Goal: Task Accomplishment & Management: Manage account settings

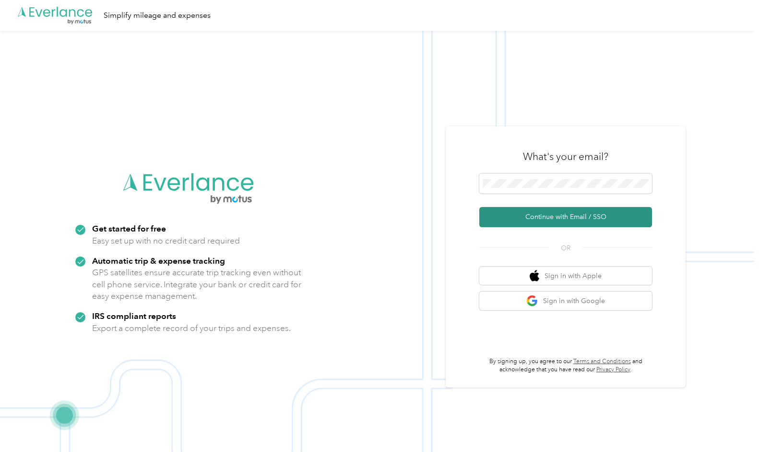
click at [555, 213] on button "Continue with Email / SSO" at bounding box center [566, 217] width 173 height 20
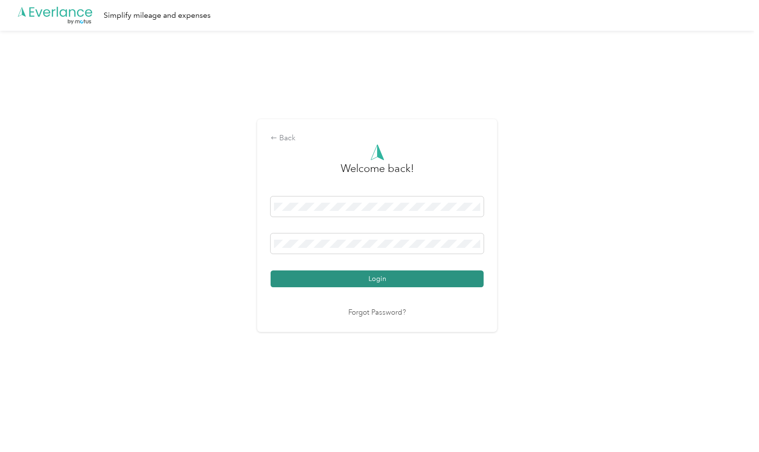
click at [382, 287] on button "Login" at bounding box center [377, 278] width 213 height 17
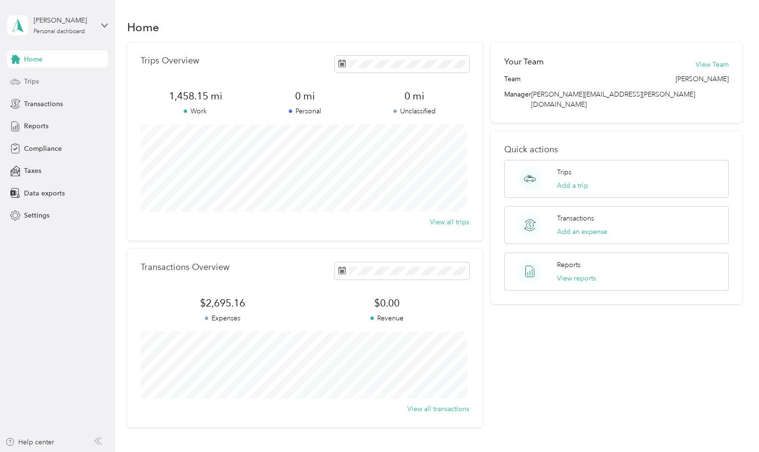
click at [32, 83] on span "Trips" at bounding box center [31, 81] width 15 height 10
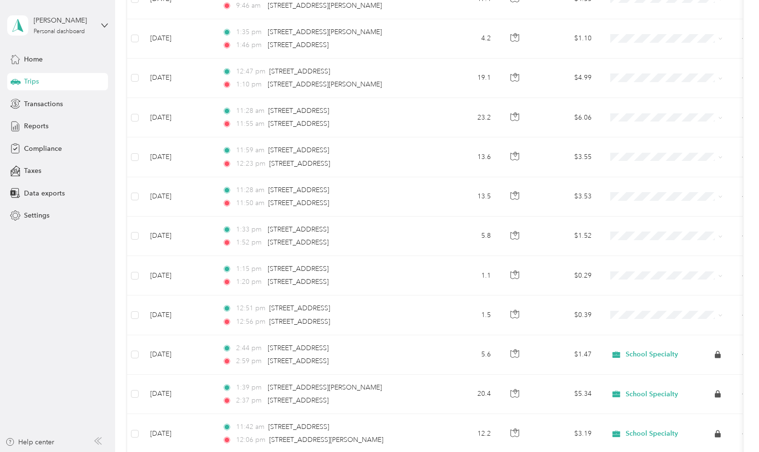
scroll to position [221, 0]
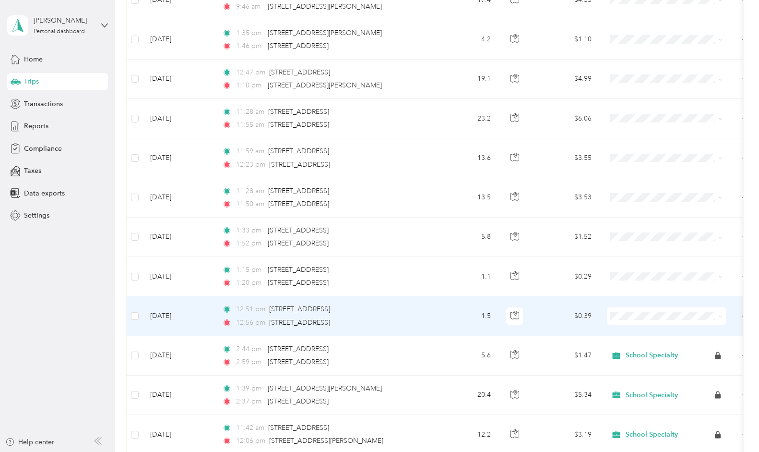
click at [164, 315] on td "[DATE]" at bounding box center [179, 315] width 72 height 39
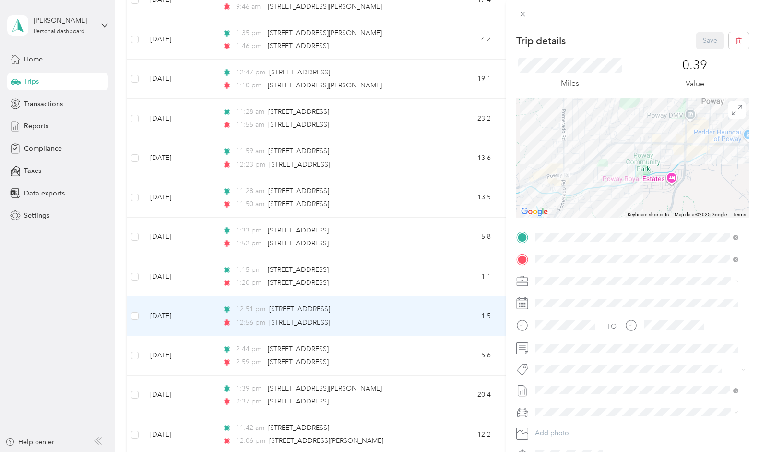
click at [553, 297] on span "School Specialty" at bounding box center [564, 297] width 50 height 8
click at [166, 271] on div "Trip details Save This trip cannot be edited because it is either under review,…" at bounding box center [379, 226] width 759 height 452
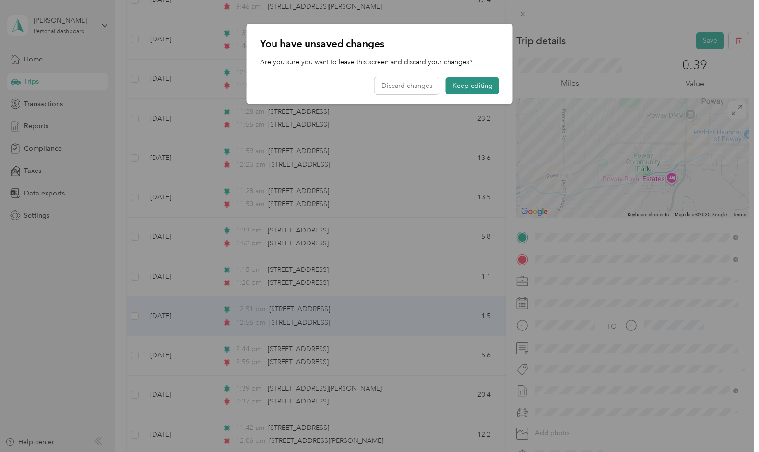
click at [480, 86] on button "Keep editing" at bounding box center [473, 85] width 54 height 17
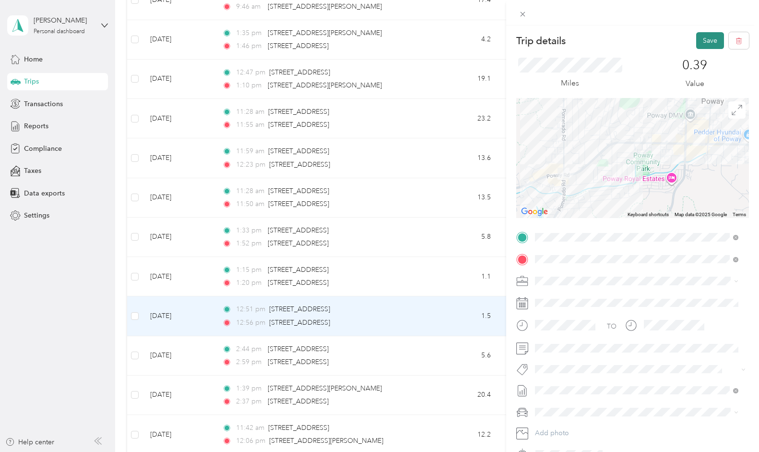
click at [706, 37] on button "Save" at bounding box center [711, 40] width 28 height 17
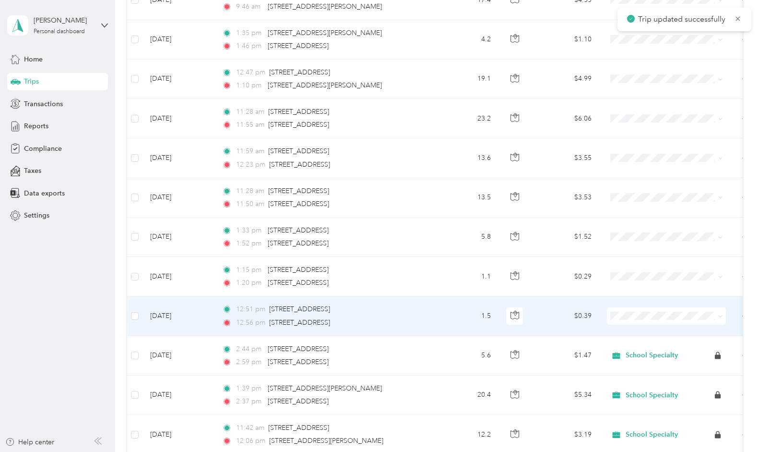
click at [173, 314] on td "[DATE]" at bounding box center [179, 315] width 72 height 39
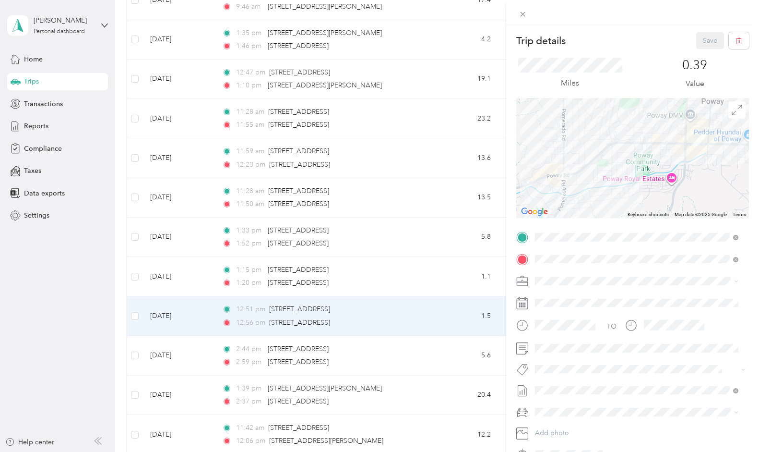
click at [564, 361] on div "TO Add photo" at bounding box center [633, 345] width 233 height 232
click at [555, 429] on span "GMC Acadia" at bounding box center [558, 428] width 38 height 8
click at [697, 37] on button "Save" at bounding box center [711, 40] width 28 height 17
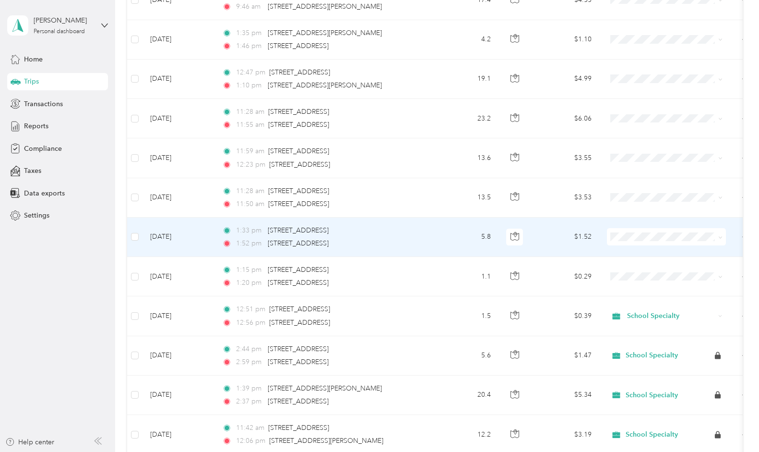
click at [165, 235] on td "[DATE]" at bounding box center [179, 236] width 72 height 39
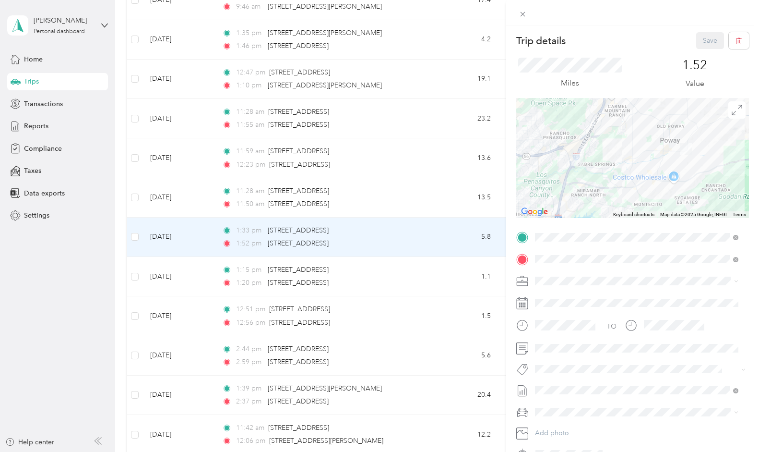
click at [557, 300] on li "School Specialty" at bounding box center [637, 296] width 210 height 17
click at [551, 427] on span "GMC Acadia" at bounding box center [558, 428] width 38 height 8
click at [700, 40] on button "Save" at bounding box center [711, 40] width 28 height 17
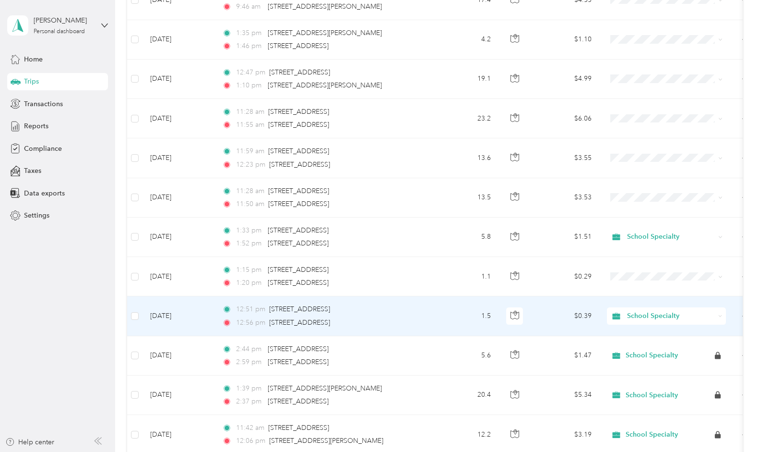
click at [168, 304] on td "[DATE]" at bounding box center [179, 315] width 72 height 39
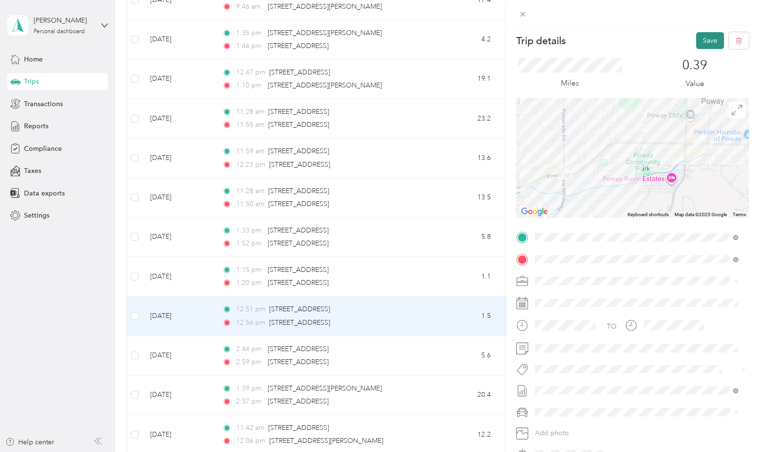
click at [705, 38] on button "Save" at bounding box center [711, 40] width 28 height 17
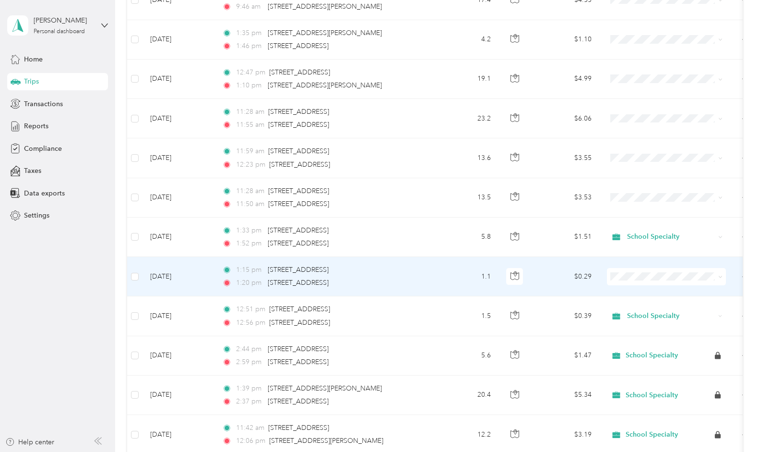
click at [169, 270] on td "[DATE]" at bounding box center [179, 276] width 72 height 39
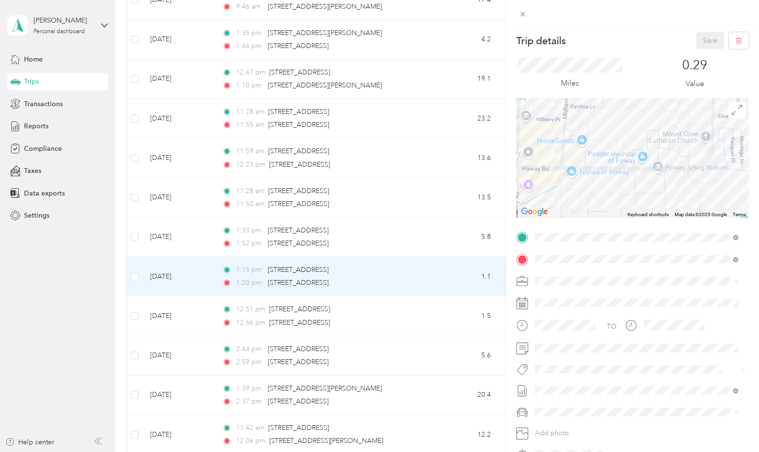
click at [566, 297] on span "School Specialty" at bounding box center [564, 297] width 50 height 8
click at [561, 426] on span "GMC Acadia" at bounding box center [558, 428] width 38 height 8
click at [702, 44] on button "Save" at bounding box center [711, 40] width 28 height 17
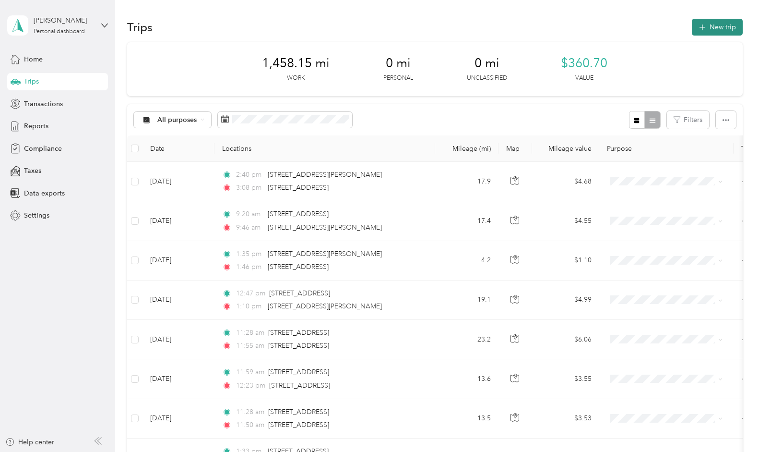
click at [715, 27] on button "New trip" at bounding box center [717, 27] width 51 height 17
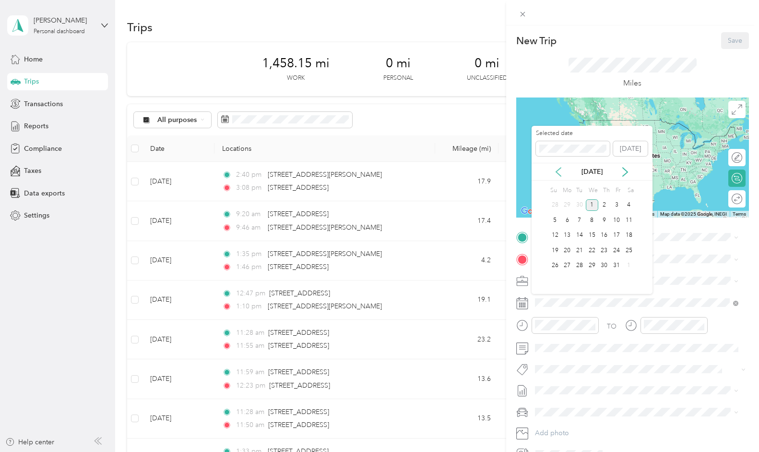
click at [558, 171] on icon at bounding box center [559, 172] width 10 height 10
click at [580, 235] on div "16" at bounding box center [580, 235] width 12 height 12
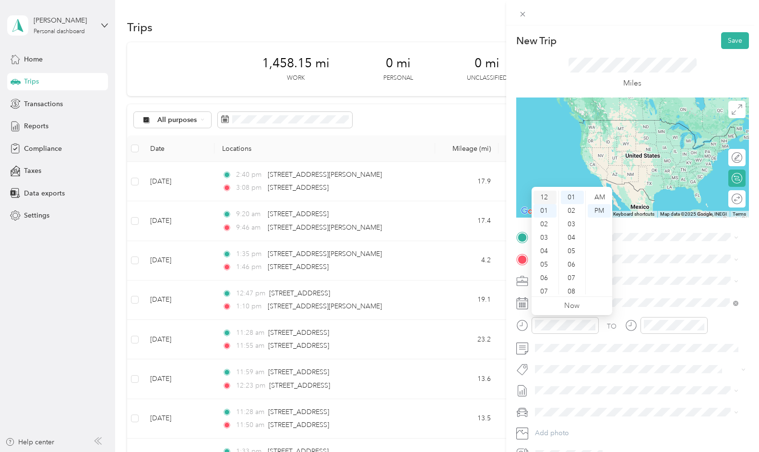
click at [546, 196] on div "12" at bounding box center [545, 197] width 23 height 13
click at [574, 251] on div "45" at bounding box center [572, 251] width 23 height 13
click at [603, 211] on div "PM" at bounding box center [599, 210] width 23 height 13
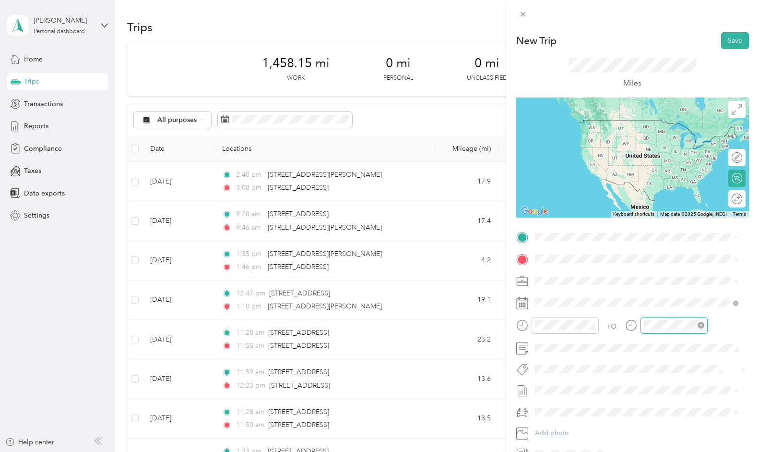
scroll to position [13, 0]
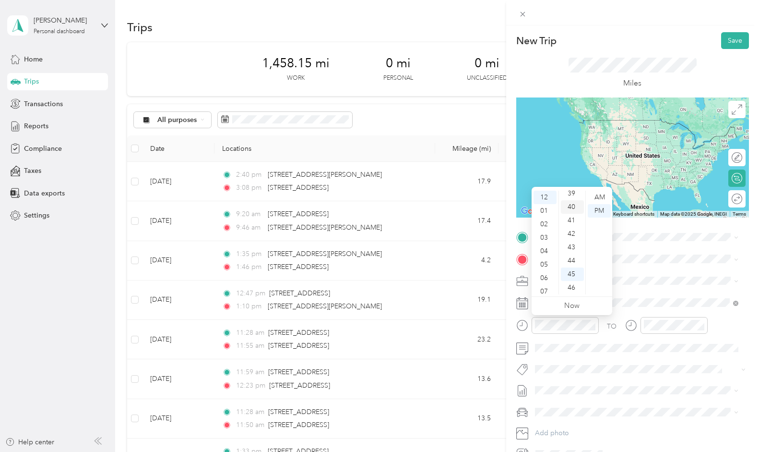
click at [575, 206] on div "40" at bounding box center [572, 206] width 23 height 13
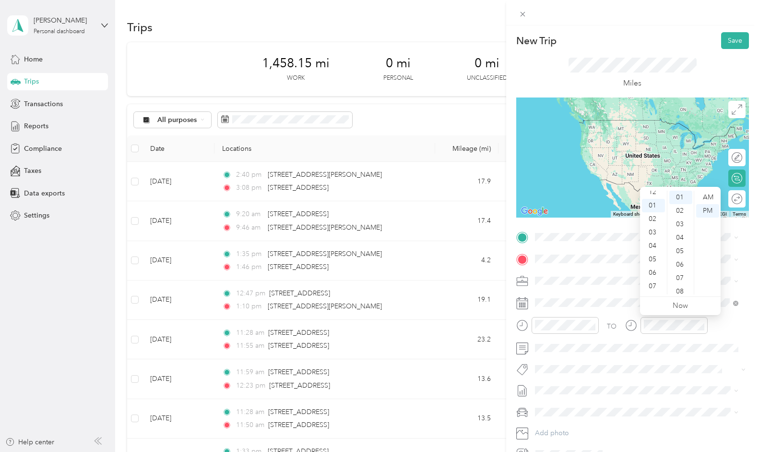
scroll to position [0, 0]
click at [658, 194] on div "12" at bounding box center [653, 197] width 23 height 13
click at [683, 228] on div "50" at bounding box center [681, 231] width 23 height 13
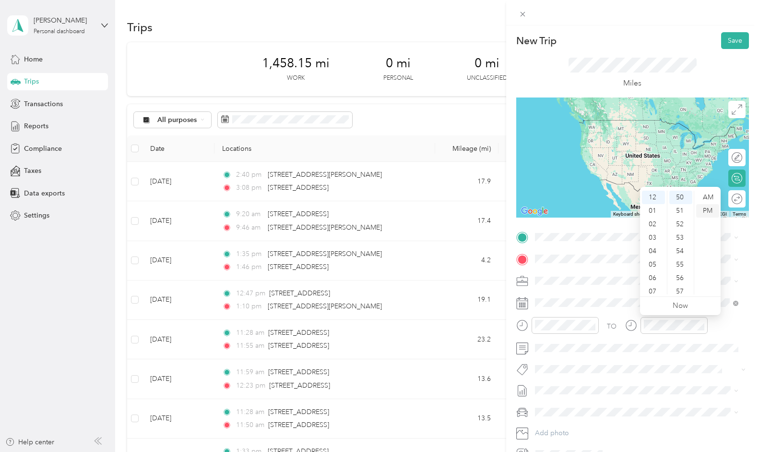
click at [710, 211] on div "PM" at bounding box center [708, 210] width 23 height 13
click at [571, 276] on span "[STREET_ADDRESS][US_STATE]" at bounding box center [601, 271] width 96 height 9
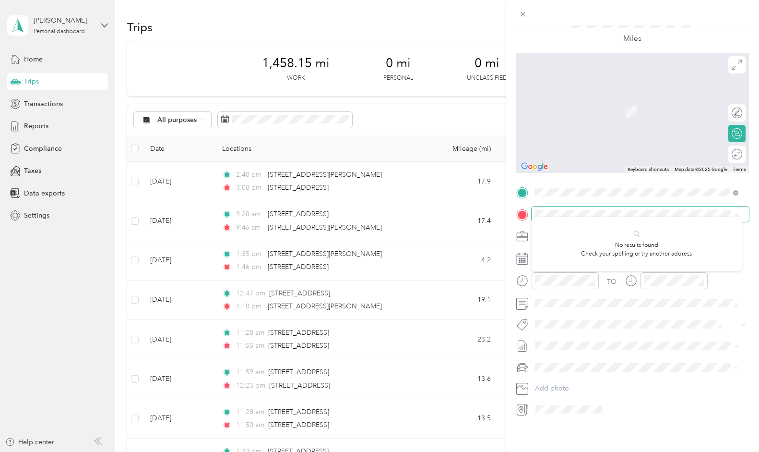
scroll to position [52, 0]
click at [590, 243] on span "[STREET_ADDRESS][US_STATE]" at bounding box center [601, 241] width 96 height 9
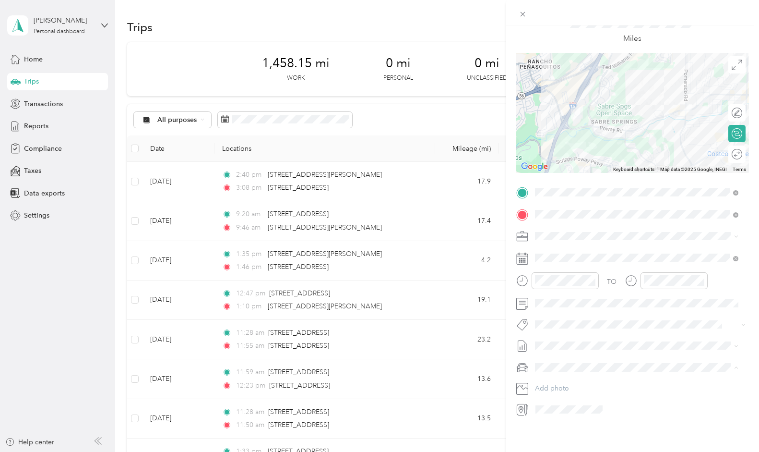
click at [555, 374] on span "GMC Acadia" at bounding box center [558, 377] width 38 height 8
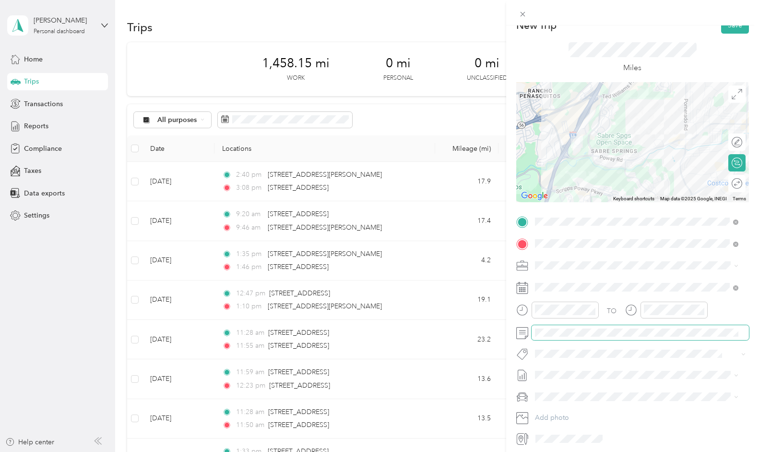
scroll to position [0, 0]
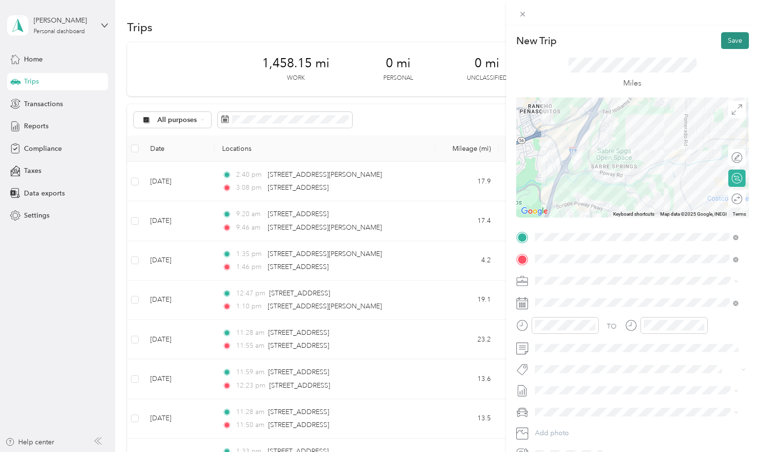
click at [724, 43] on button "Save" at bounding box center [736, 40] width 28 height 17
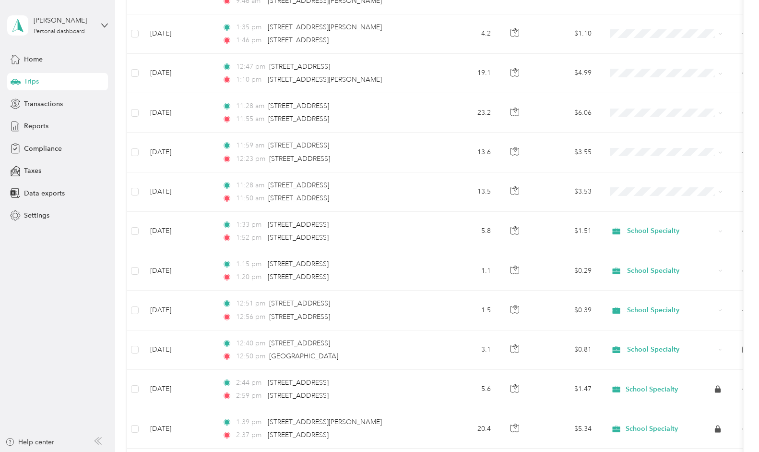
scroll to position [247, 0]
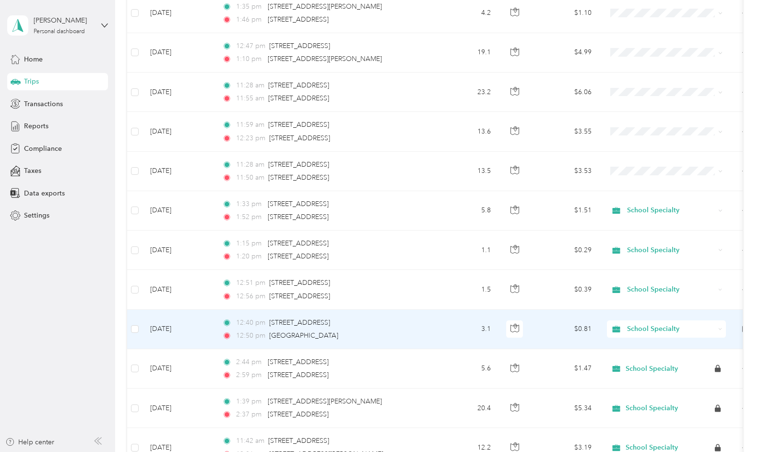
click at [180, 325] on td "[DATE]" at bounding box center [179, 329] width 72 height 39
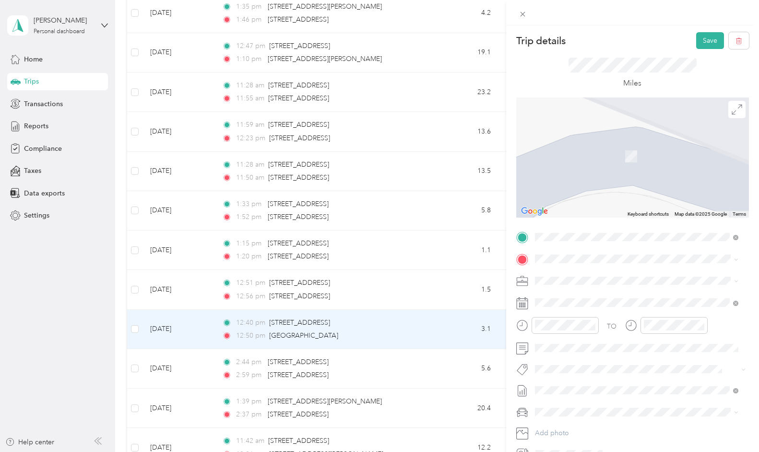
click at [589, 290] on span "[STREET_ADDRESS][US_STATE]" at bounding box center [601, 290] width 96 height 9
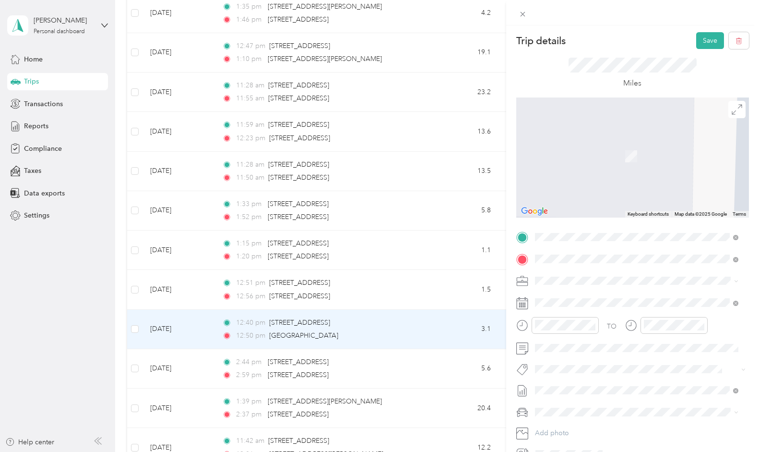
click at [617, 273] on span "[STREET_ADDRESS][US_STATE]" at bounding box center [601, 271] width 96 height 9
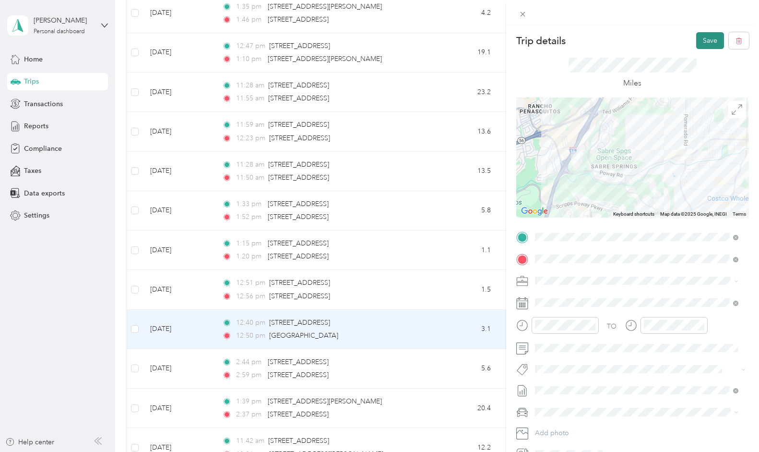
click at [701, 41] on button "Save" at bounding box center [711, 40] width 28 height 17
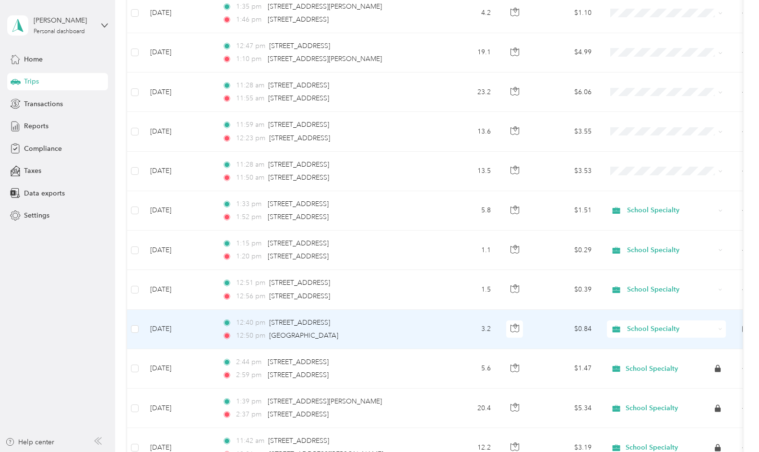
click at [174, 326] on td "[DATE]" at bounding box center [179, 329] width 72 height 39
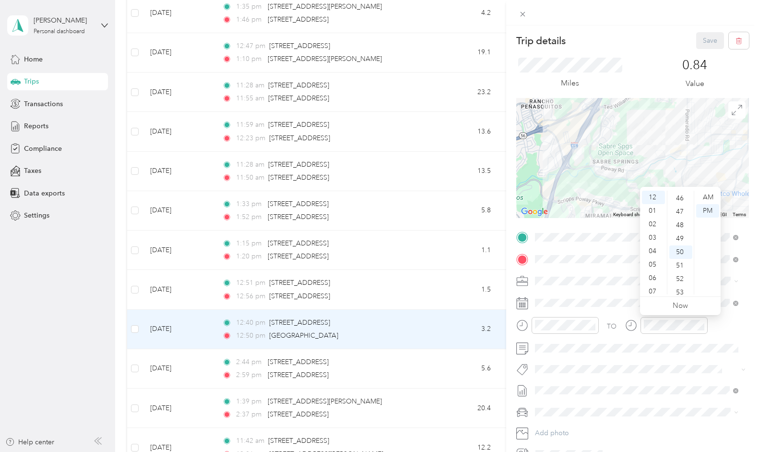
scroll to position [614, 0]
click at [685, 211] on div "47" at bounding box center [681, 214] width 23 height 13
click at [675, 317] on div at bounding box center [674, 325] width 67 height 17
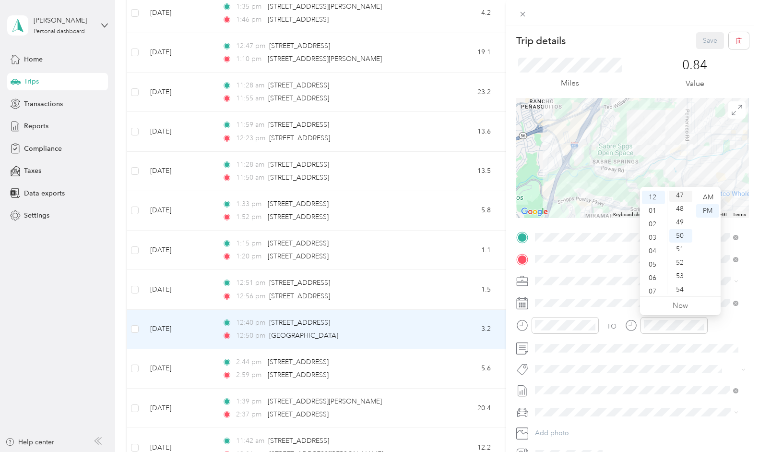
click at [681, 194] on div "47" at bounding box center [681, 195] width 23 height 13
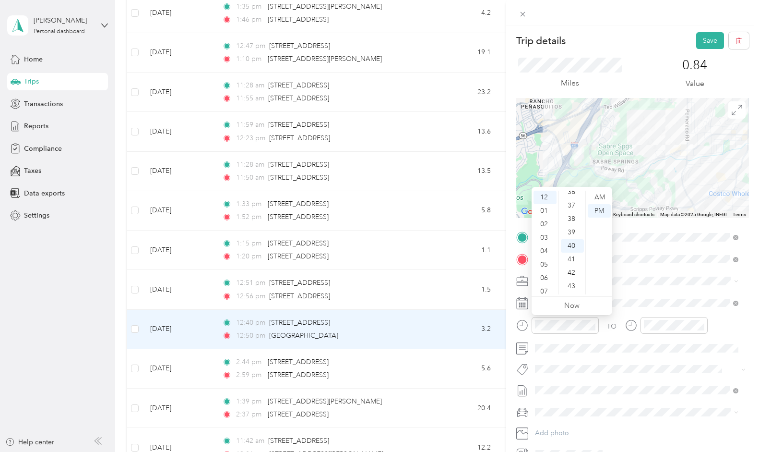
scroll to position [480, 0]
click at [574, 227] on div "38" at bounding box center [572, 227] width 23 height 13
click at [706, 36] on button "Save" at bounding box center [711, 40] width 28 height 17
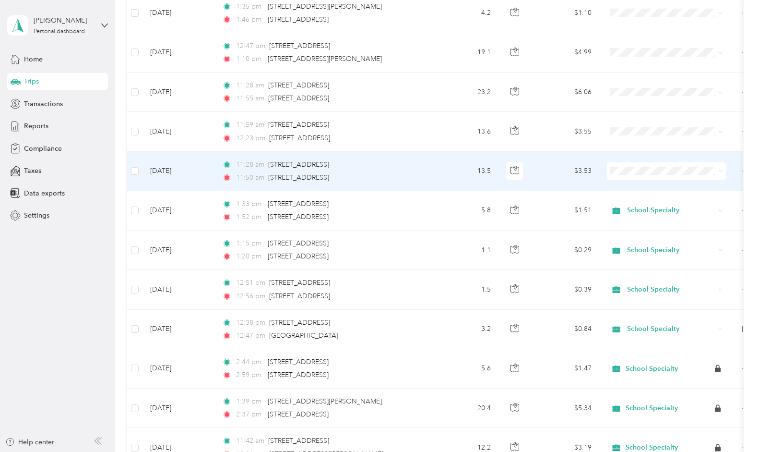
click at [171, 170] on td "[DATE]" at bounding box center [179, 171] width 72 height 39
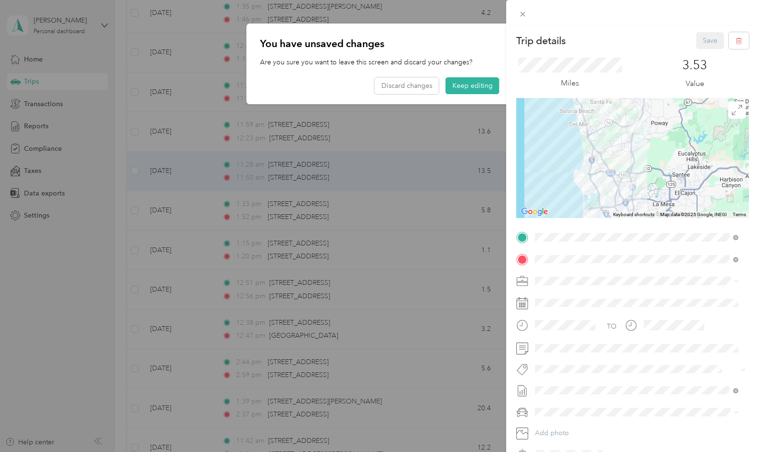
click at [469, 83] on div "Trip details Save This trip cannot be edited because it is either under review,…" at bounding box center [379, 226] width 759 height 452
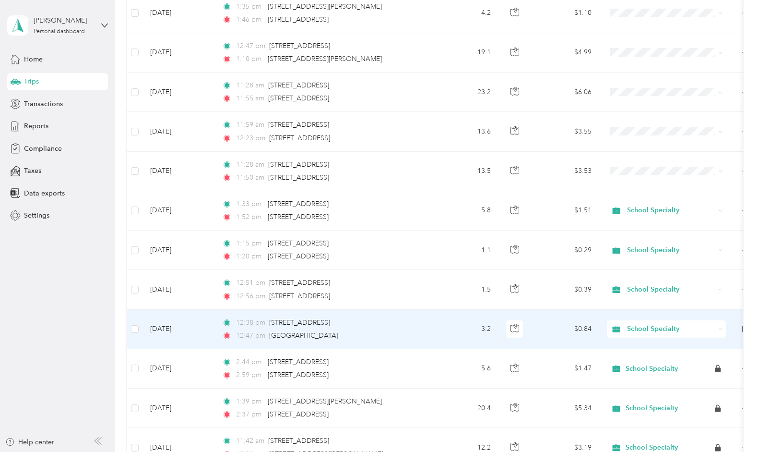
click at [177, 325] on td "[DATE]" at bounding box center [179, 329] width 72 height 39
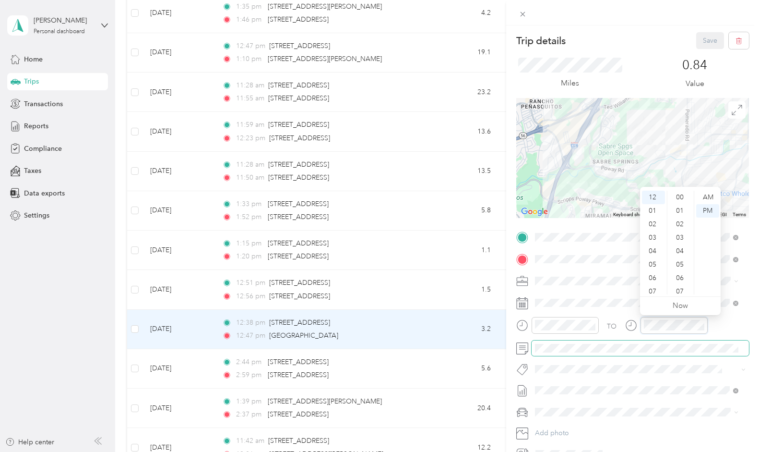
scroll to position [632, 0]
click at [719, 68] on div "0.84 Value" at bounding box center [695, 74] width 108 height 32
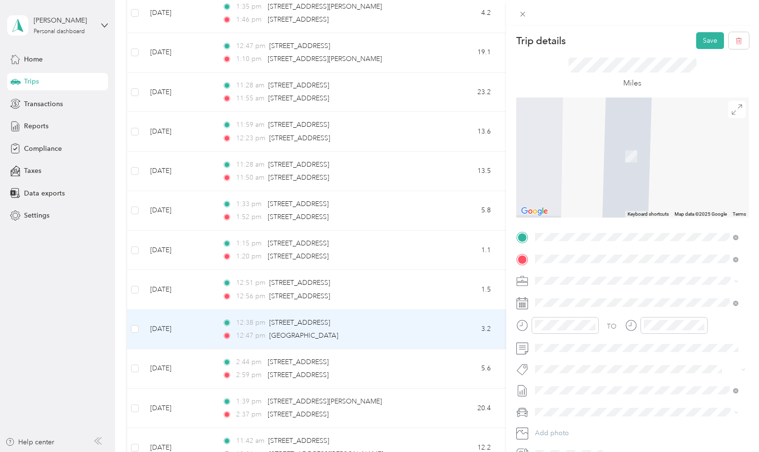
click at [606, 274] on span "[STREET_ADDRESS][US_STATE]" at bounding box center [601, 271] width 96 height 9
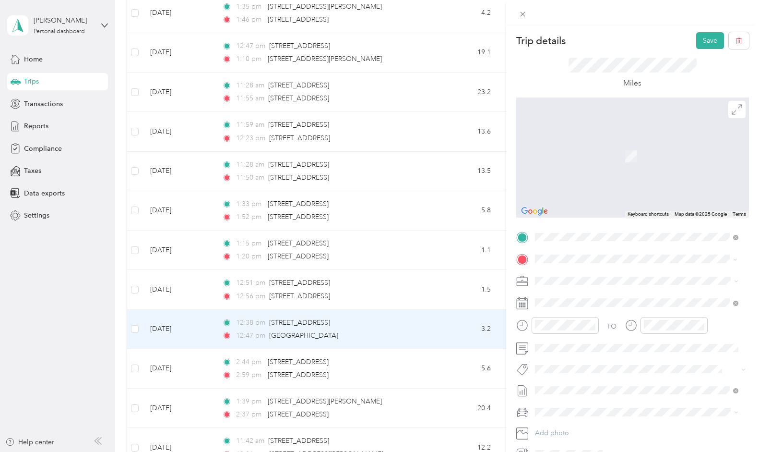
click at [570, 294] on span "[STREET_ADDRESS][US_STATE]" at bounding box center [601, 293] width 96 height 9
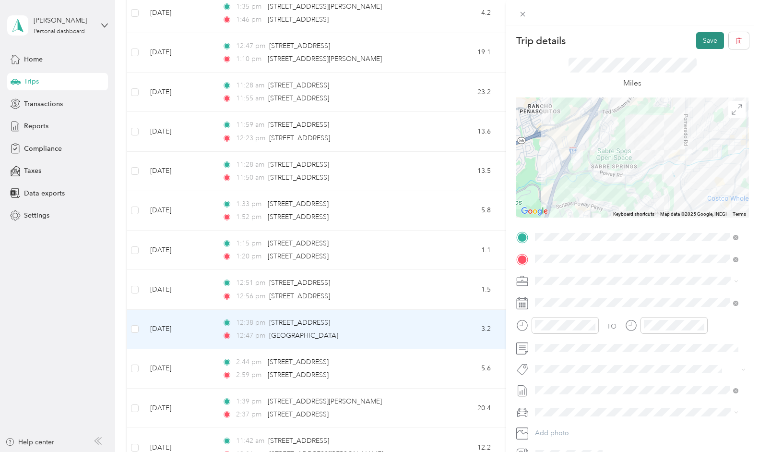
click at [706, 37] on button "Save" at bounding box center [711, 40] width 28 height 17
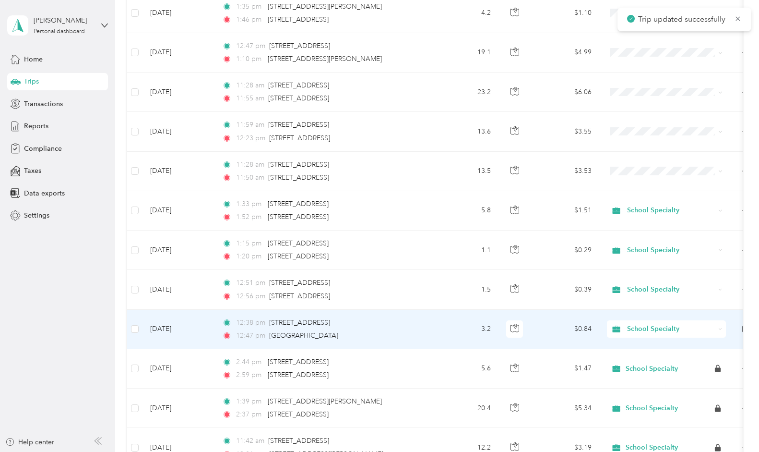
click at [193, 327] on td "[DATE]" at bounding box center [179, 329] width 72 height 39
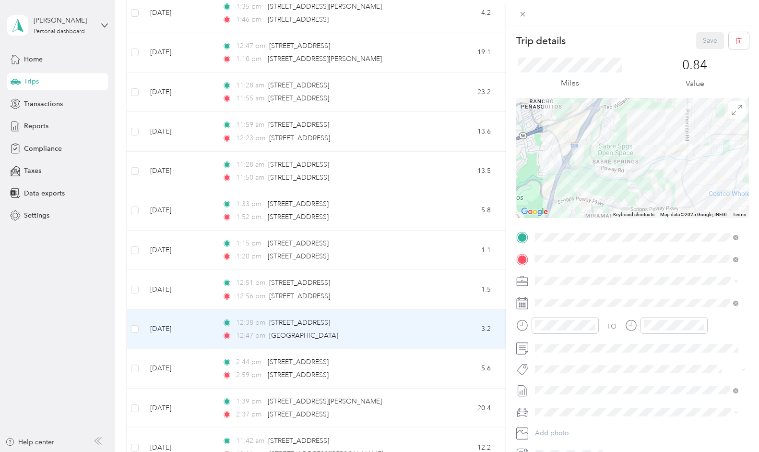
click at [192, 288] on div "Trip details Save This trip cannot be edited because it is either under review,…" at bounding box center [379, 226] width 759 height 452
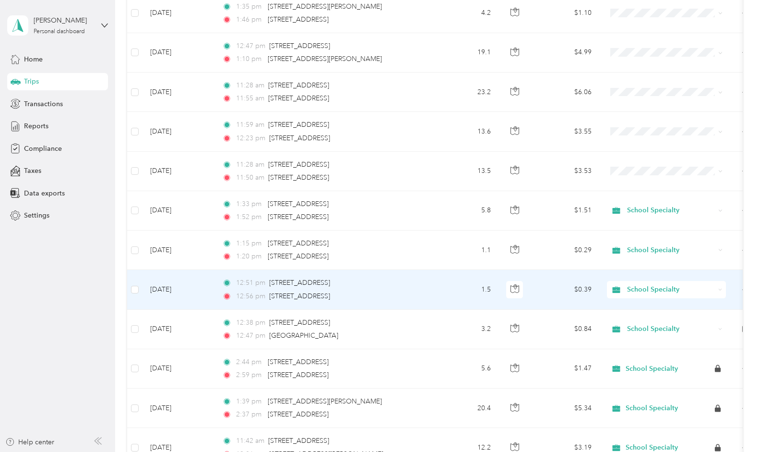
click at [187, 286] on td "[DATE]" at bounding box center [179, 289] width 72 height 39
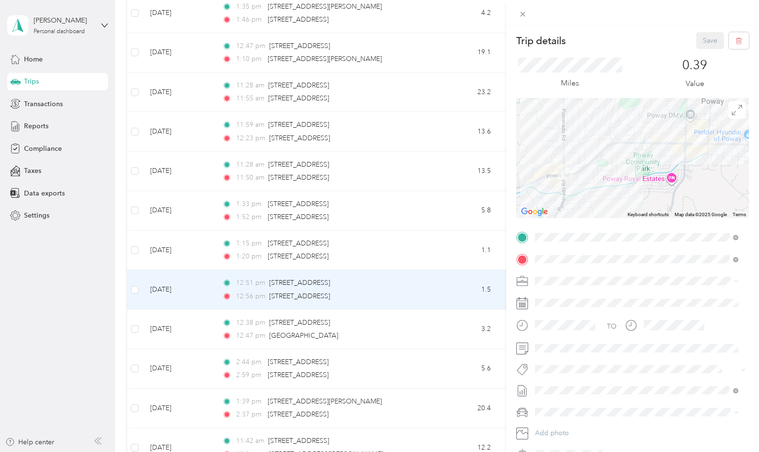
click at [184, 325] on div "Trip details Save This trip cannot be edited because it is either under review,…" at bounding box center [379, 226] width 759 height 452
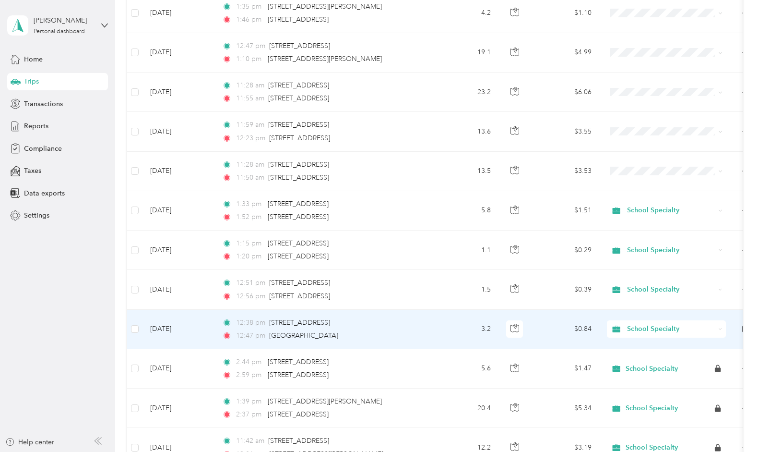
click at [184, 325] on td "[DATE]" at bounding box center [179, 329] width 72 height 39
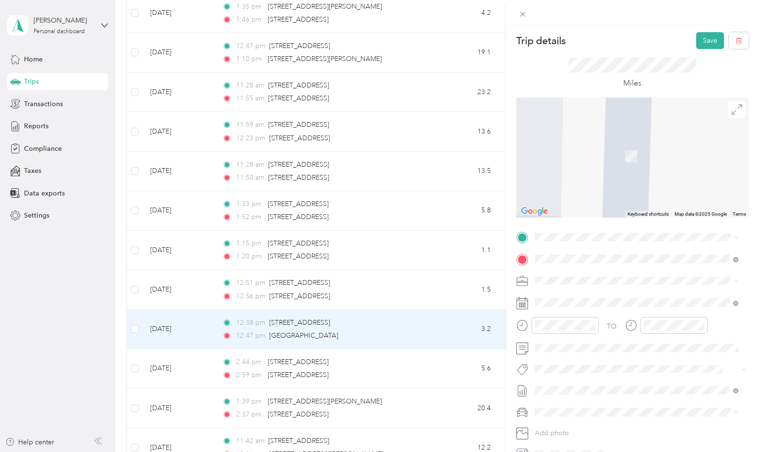
click at [582, 273] on span "[STREET_ADDRESS][US_STATE]" at bounding box center [601, 269] width 96 height 9
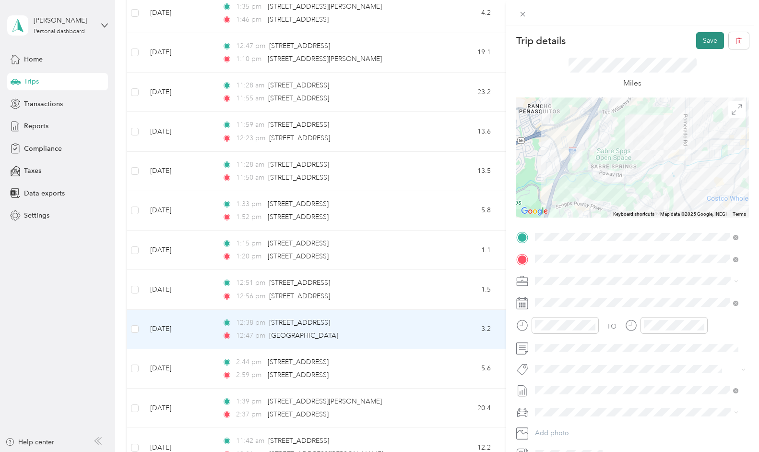
click at [703, 42] on button "Save" at bounding box center [711, 40] width 28 height 17
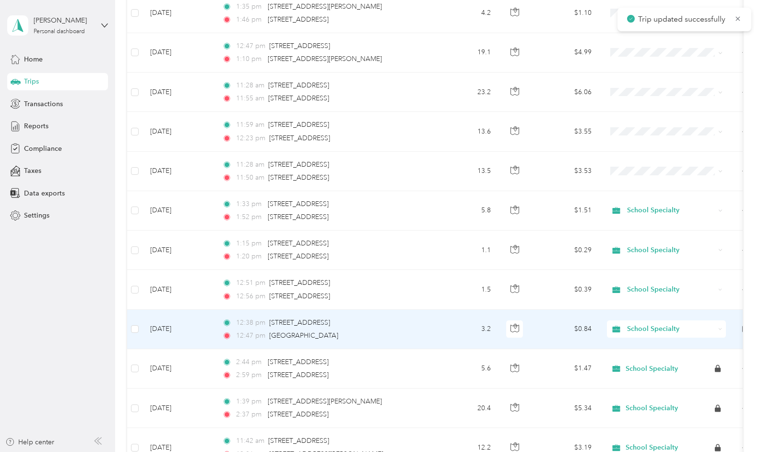
click at [197, 327] on td "[DATE]" at bounding box center [179, 329] width 72 height 39
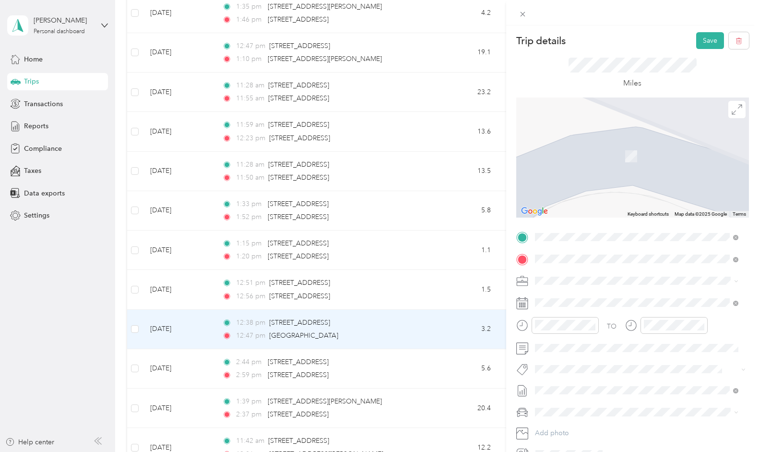
click at [606, 294] on span "[STREET_ADDRESS][US_STATE]" at bounding box center [601, 293] width 96 height 9
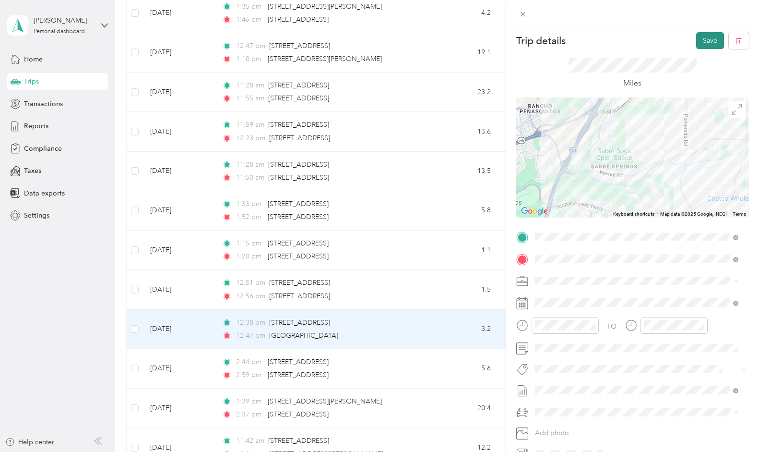
click at [705, 36] on button "Save" at bounding box center [711, 40] width 28 height 17
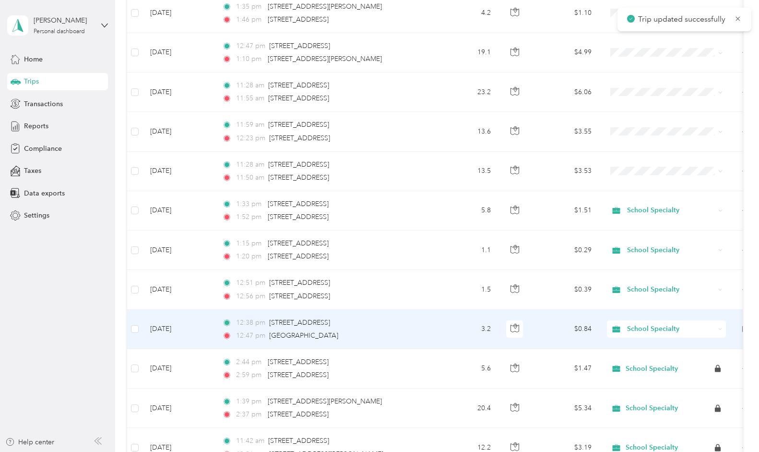
click at [179, 330] on td "[DATE]" at bounding box center [179, 329] width 72 height 39
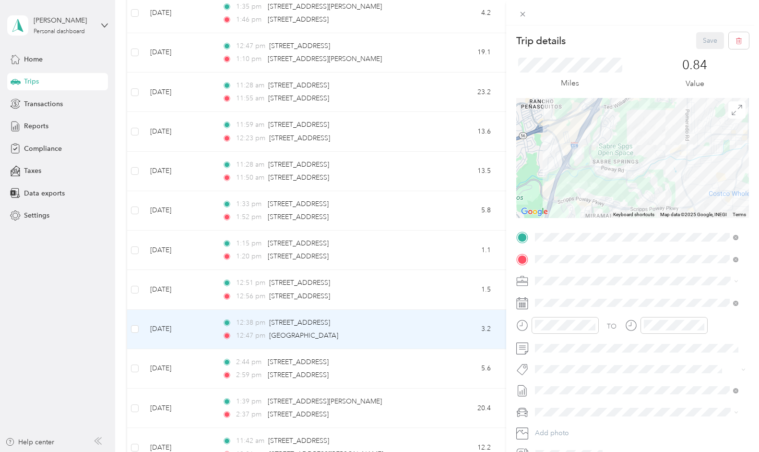
click at [177, 297] on div "Trip details Save This trip cannot be edited because it is either under review,…" at bounding box center [379, 226] width 759 height 452
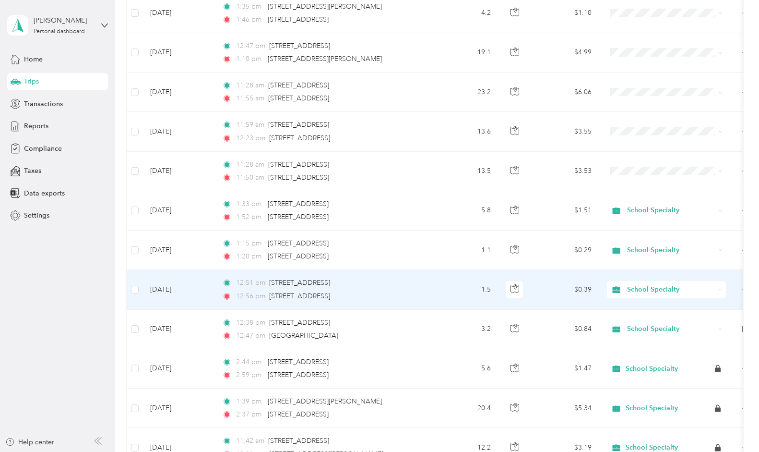
click at [177, 290] on td "[DATE]" at bounding box center [179, 289] width 72 height 39
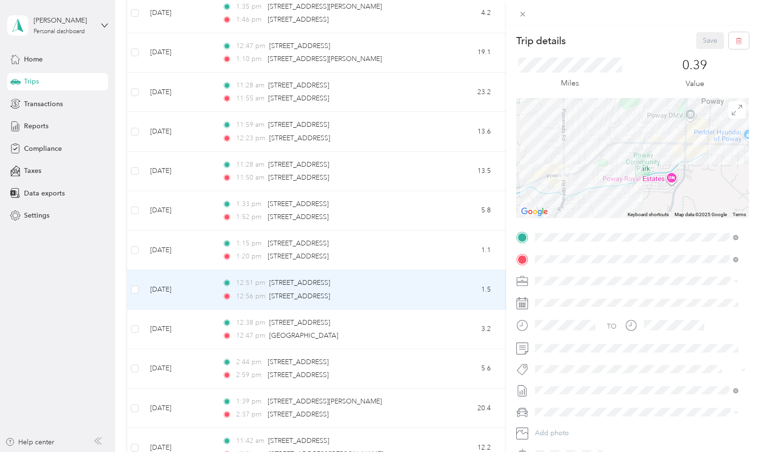
click at [175, 244] on div "Trip details Save This trip cannot be edited because it is either under review,…" at bounding box center [379, 226] width 759 height 452
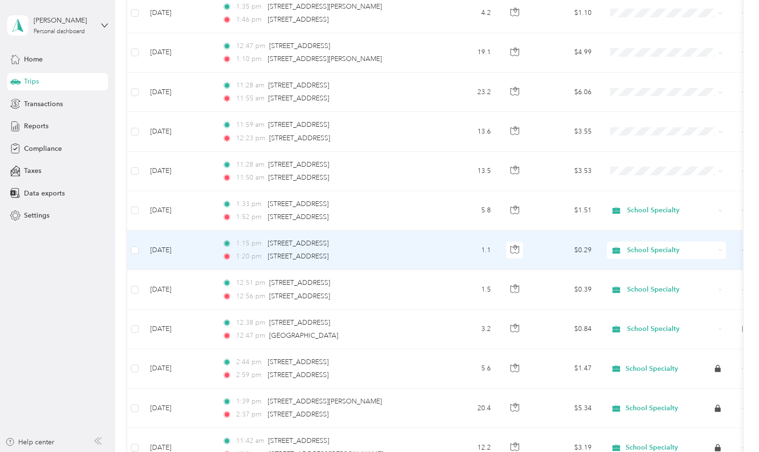
click at [175, 244] on td "[DATE]" at bounding box center [179, 249] width 72 height 39
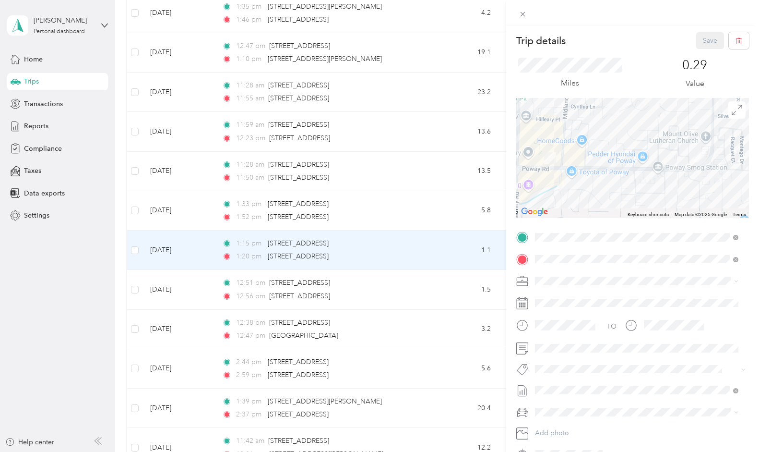
click at [174, 206] on div "Trip details Save This trip cannot be edited because it is either under review,…" at bounding box center [379, 226] width 759 height 452
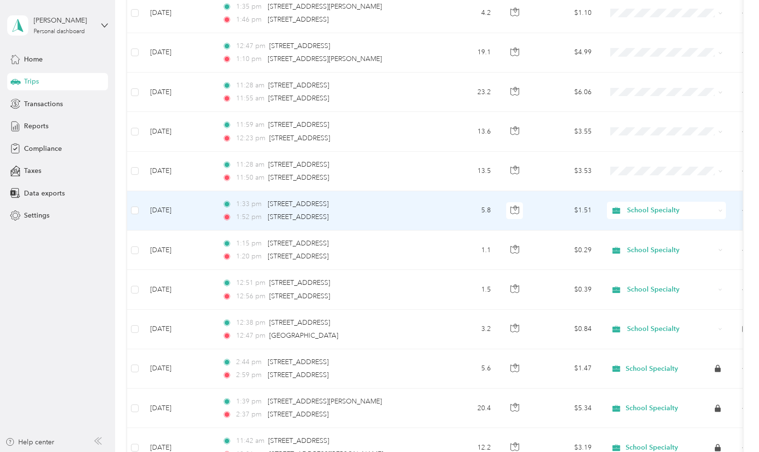
click at [174, 206] on td "[DATE]" at bounding box center [179, 210] width 72 height 39
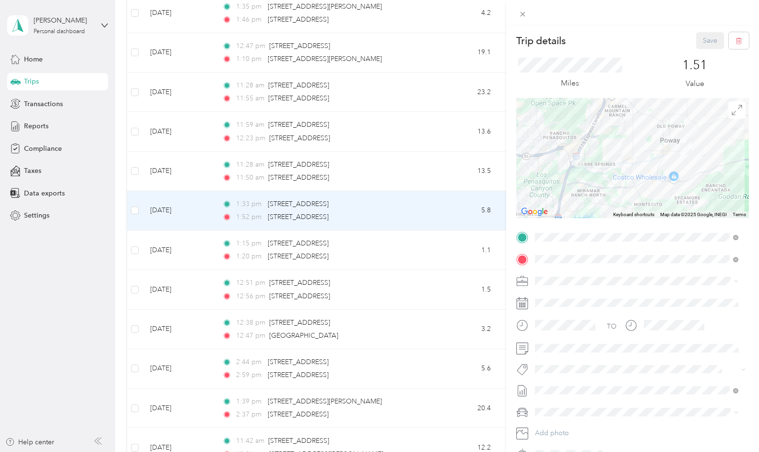
click at [170, 169] on div "Trip details Save This trip cannot be edited because it is either under review,…" at bounding box center [379, 226] width 759 height 452
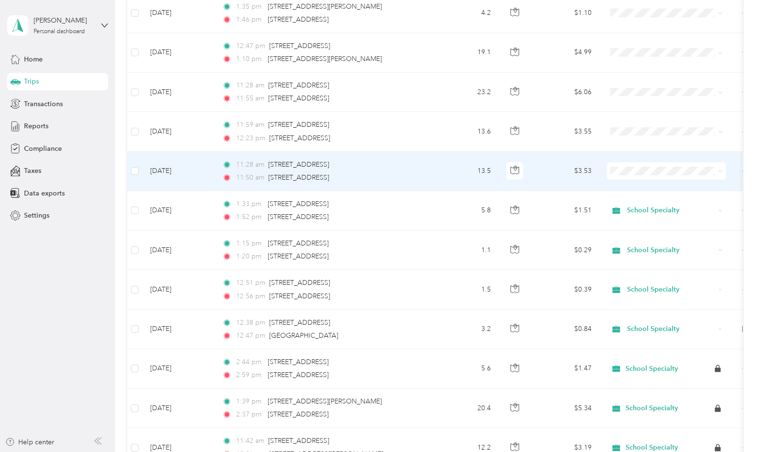
click at [170, 169] on td "[DATE]" at bounding box center [179, 171] width 72 height 39
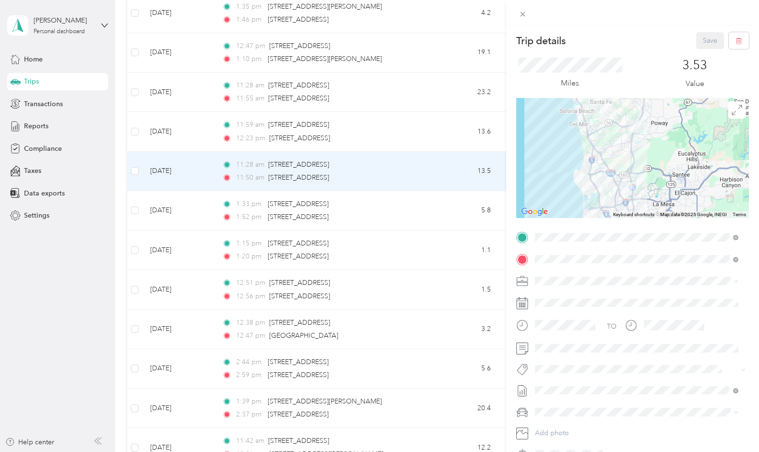
click at [569, 298] on span "School Specialty" at bounding box center [564, 297] width 50 height 8
click at [565, 428] on span "GMC Acadia" at bounding box center [558, 428] width 38 height 8
click at [701, 44] on button "Save" at bounding box center [711, 40] width 28 height 17
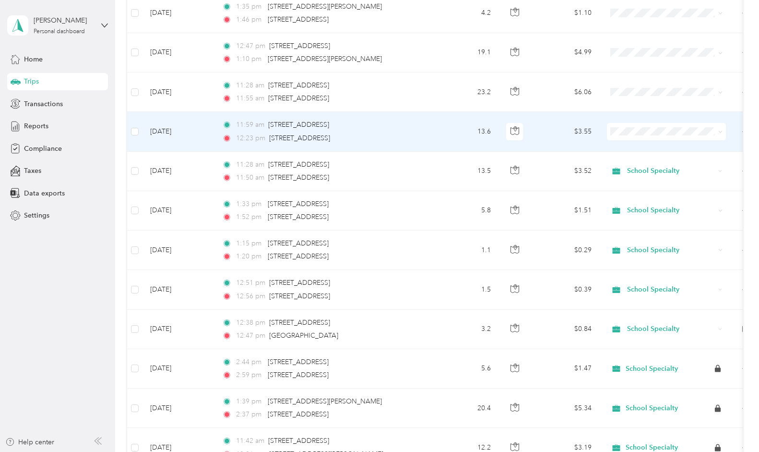
click at [177, 128] on td "[DATE]" at bounding box center [179, 131] width 72 height 39
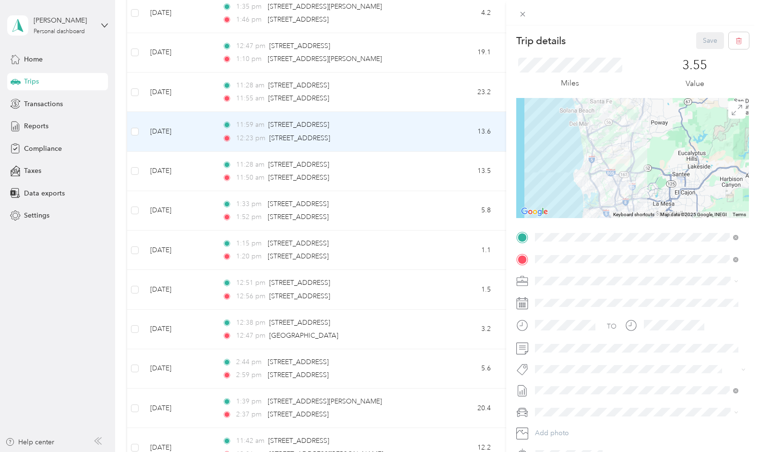
click at [567, 276] on span at bounding box center [640, 280] width 217 height 15
click at [564, 299] on li "School Specialty" at bounding box center [637, 297] width 210 height 17
click at [563, 427] on span "GMC Acadia" at bounding box center [558, 428] width 38 height 8
drag, startPoint x: 704, startPoint y: 43, endPoint x: 688, endPoint y: 38, distance: 16.4
click at [704, 42] on button "Save" at bounding box center [711, 40] width 28 height 17
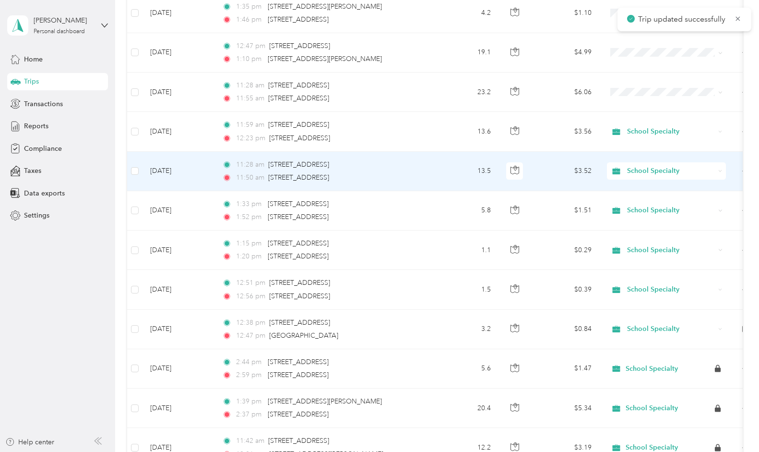
click at [169, 172] on td "[DATE]" at bounding box center [179, 171] width 72 height 39
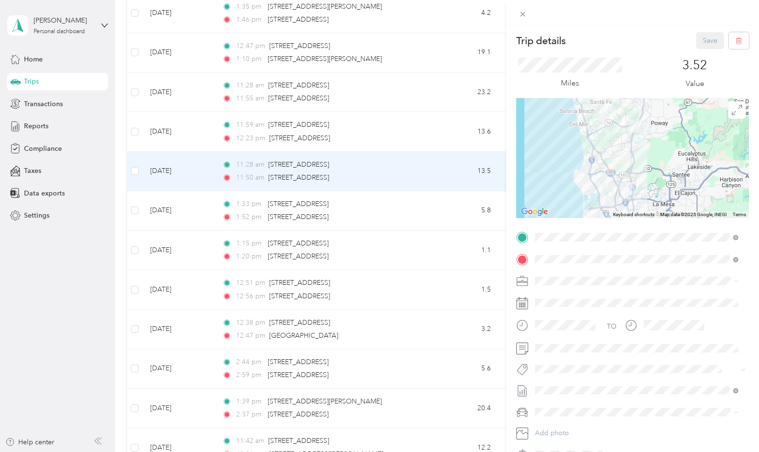
click at [171, 132] on div "Trip details Save This trip cannot be edited because it is either under review,…" at bounding box center [379, 226] width 759 height 452
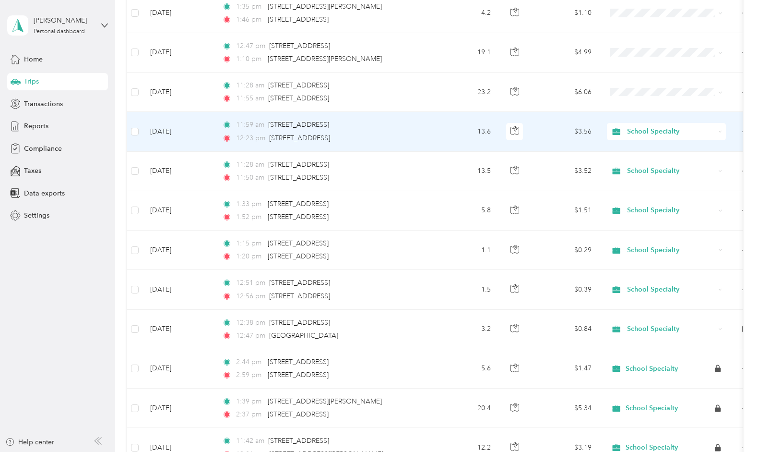
click at [171, 132] on td "[DATE]" at bounding box center [179, 131] width 72 height 39
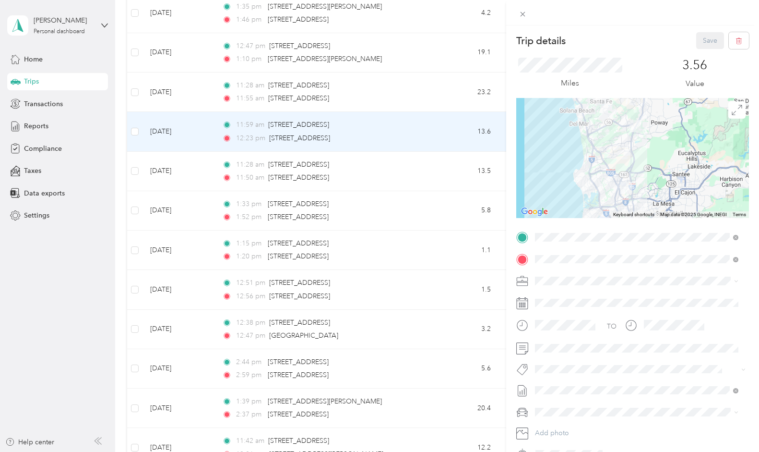
click at [176, 90] on div "Trip details Save This trip cannot be edited because it is either under review,…" at bounding box center [379, 226] width 759 height 452
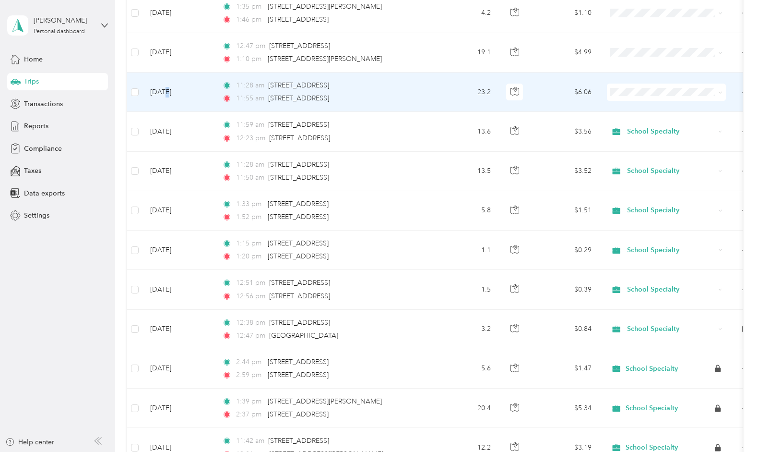
click at [166, 92] on td "[DATE]" at bounding box center [179, 91] width 72 height 39
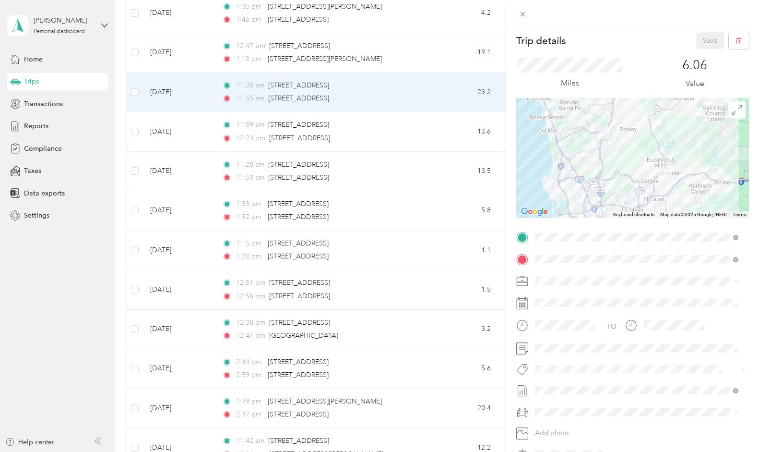
click at [559, 295] on span "School Specialty" at bounding box center [564, 297] width 50 height 8
click at [562, 424] on span "GMC Acadia" at bounding box center [558, 428] width 38 height 8
click at [701, 39] on button "Save" at bounding box center [711, 40] width 28 height 17
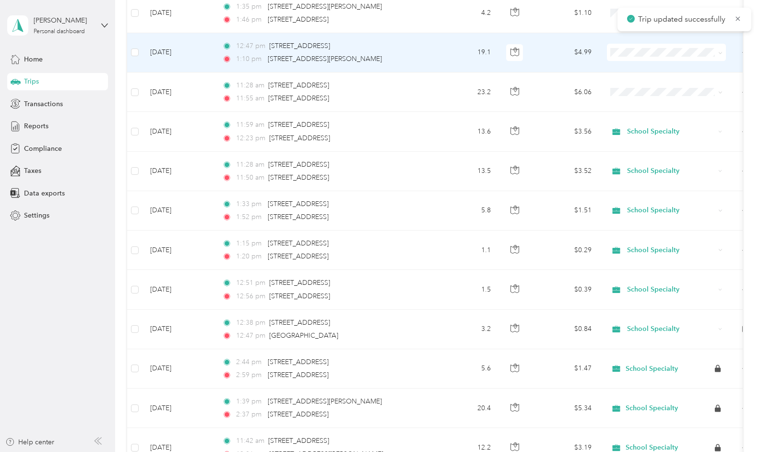
click at [170, 57] on td "[DATE]" at bounding box center [179, 52] width 72 height 39
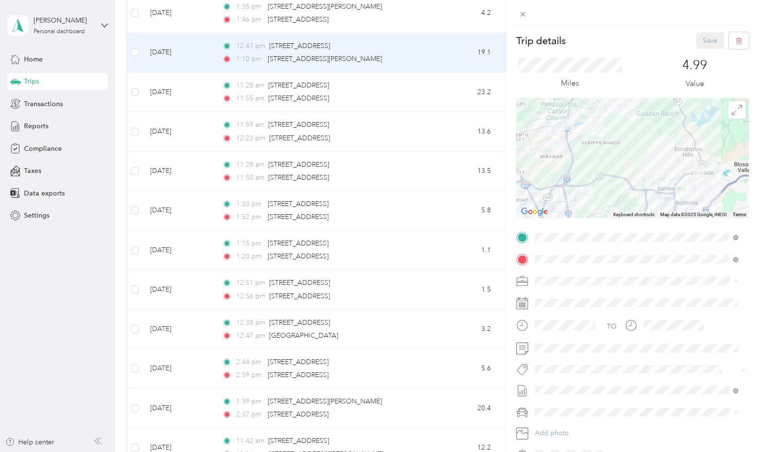
click at [547, 298] on span "School Specialty" at bounding box center [564, 297] width 50 height 8
click at [562, 425] on span "GMC Acadia" at bounding box center [558, 428] width 38 height 8
click at [705, 40] on button "Save" at bounding box center [711, 40] width 28 height 17
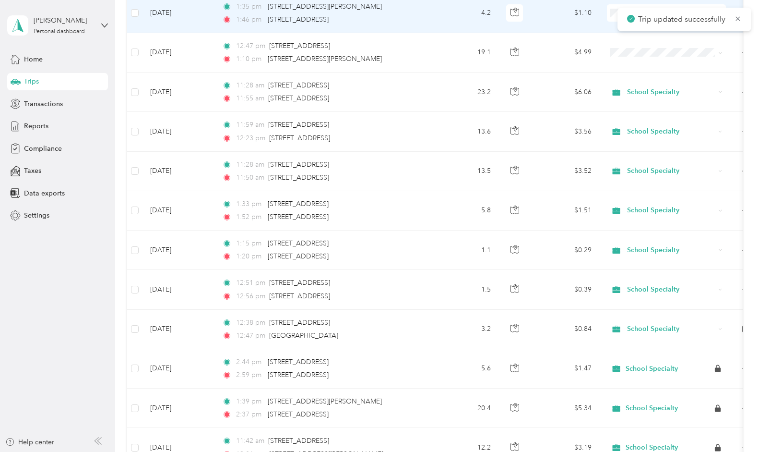
click at [171, 13] on td "[DATE]" at bounding box center [179, 13] width 72 height 39
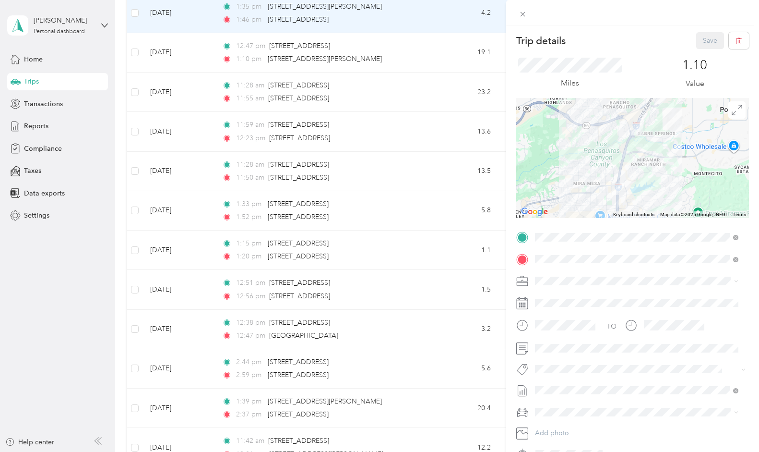
click at [564, 301] on li "School Specialty" at bounding box center [637, 296] width 210 height 17
click at [559, 426] on span "GMC Acadia" at bounding box center [558, 428] width 38 height 8
click at [707, 47] on button "Save" at bounding box center [711, 40] width 28 height 17
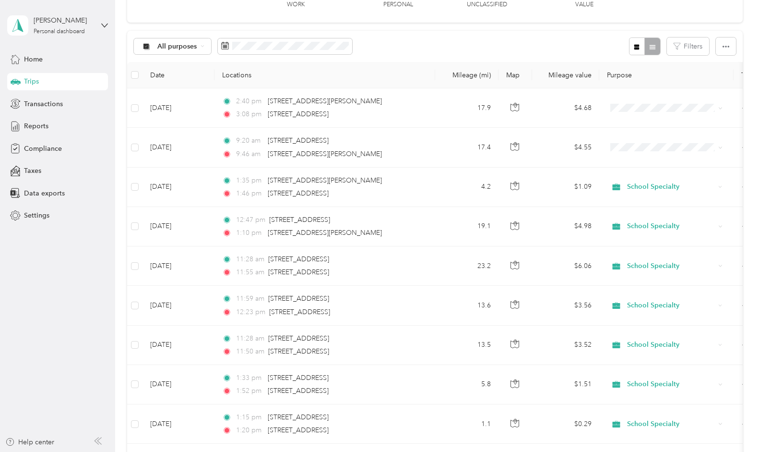
scroll to position [72, 0]
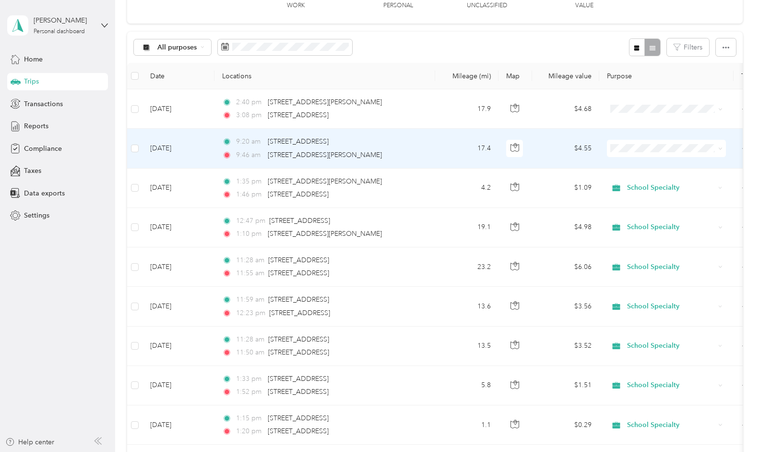
click at [181, 151] on td "[DATE]" at bounding box center [179, 148] width 72 height 39
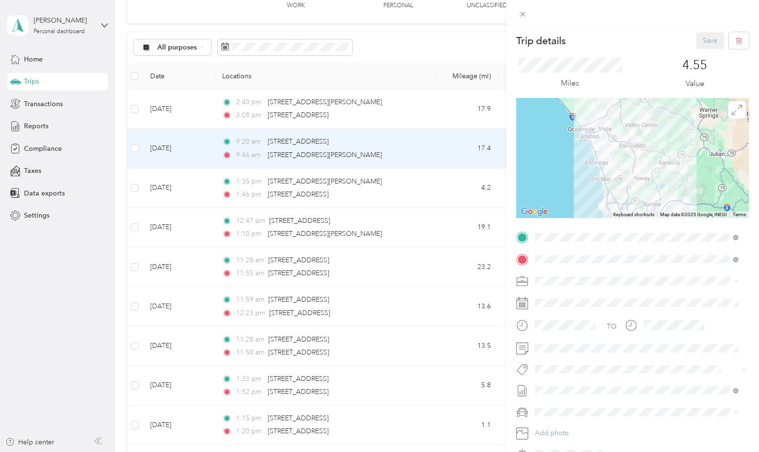
click at [569, 297] on span "School Specialty" at bounding box center [564, 297] width 50 height 8
click at [739, 345] on span at bounding box center [640, 347] width 217 height 15
click at [569, 405] on span at bounding box center [640, 411] width 217 height 15
click at [548, 428] on div "GMC Acadia" at bounding box center [637, 428] width 197 height 10
click at [699, 39] on button "Save" at bounding box center [711, 40] width 28 height 17
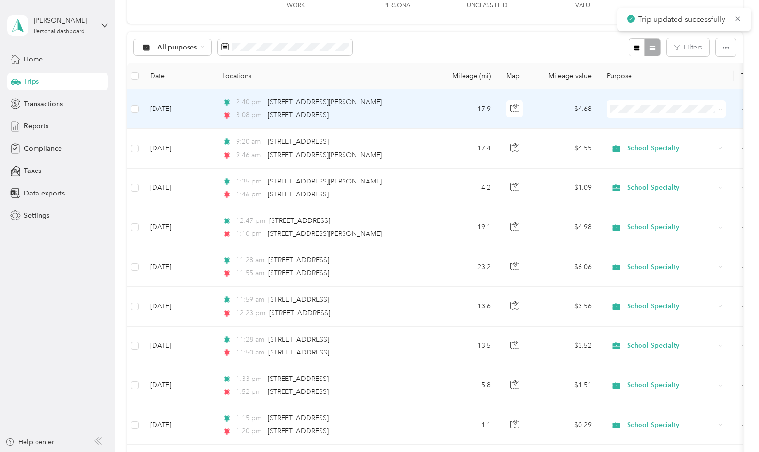
click at [180, 109] on td "[DATE]" at bounding box center [179, 108] width 72 height 39
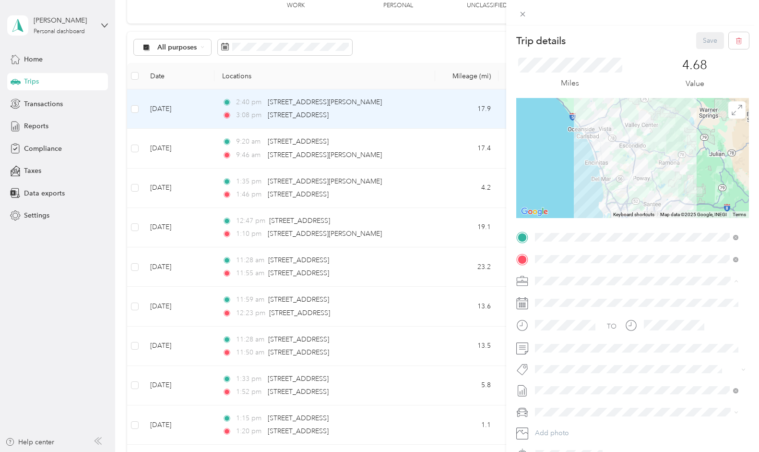
click at [549, 297] on span "School Specialty" at bounding box center [564, 297] width 50 height 8
click at [550, 431] on li "GMC Acadia" at bounding box center [637, 428] width 210 height 17
click at [704, 40] on button "Save" at bounding box center [711, 40] width 28 height 17
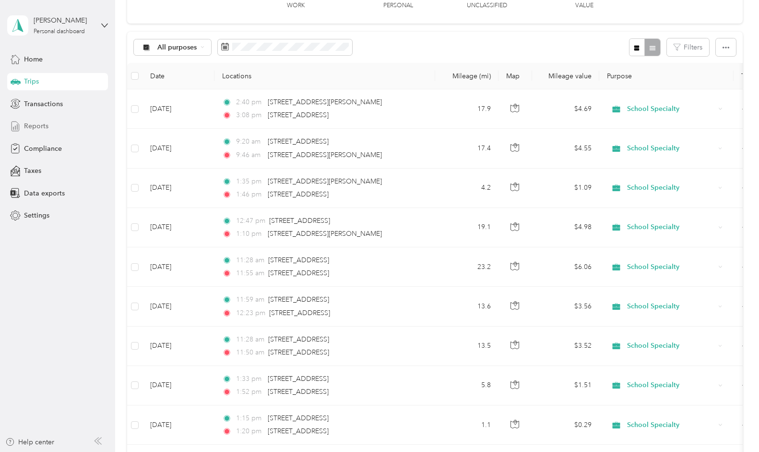
click at [45, 122] on span "Reports" at bounding box center [36, 126] width 24 height 10
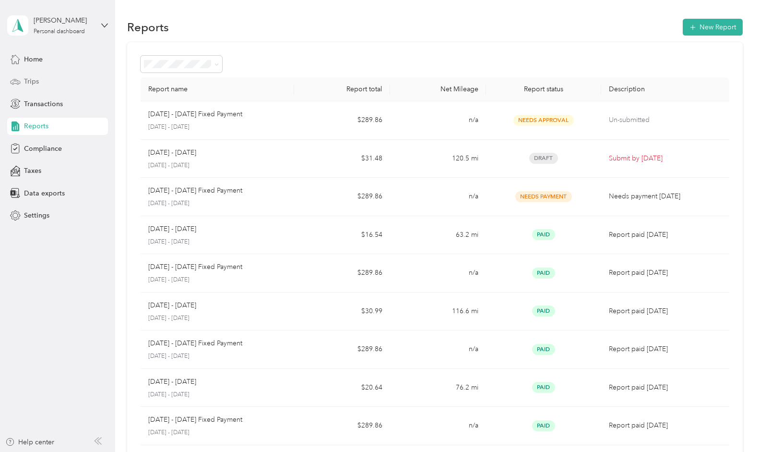
click at [34, 83] on span "Trips" at bounding box center [31, 81] width 15 height 10
